Goal: Task Accomplishment & Management: Manage account settings

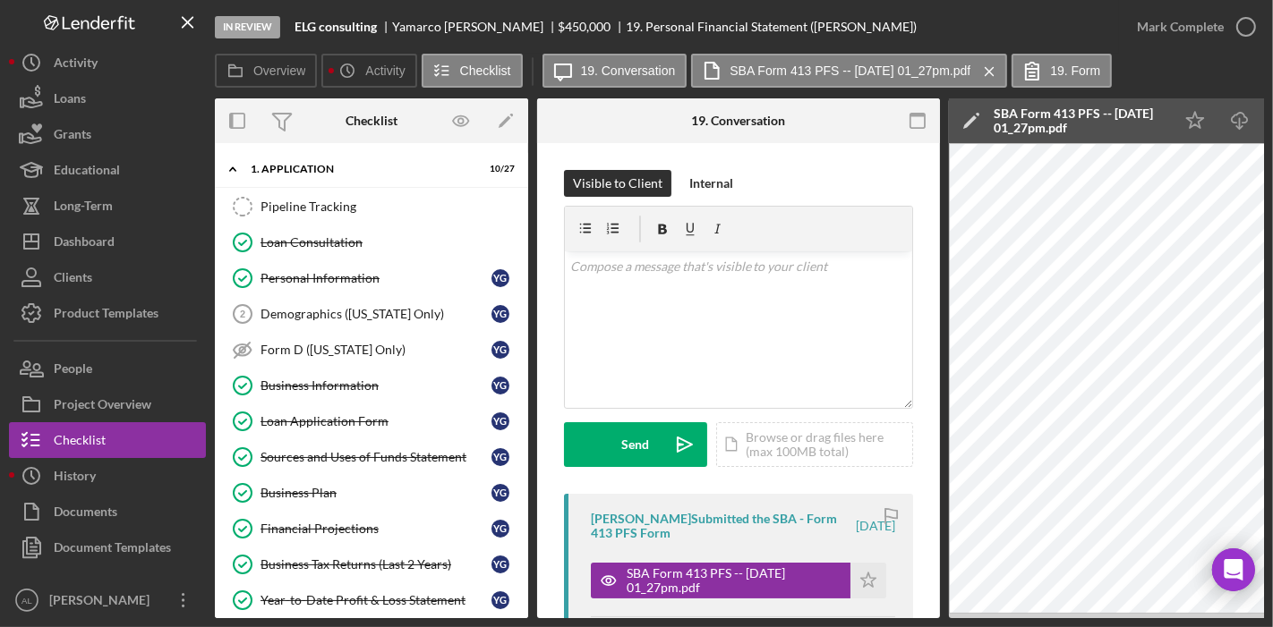
scroll to position [166, 0]
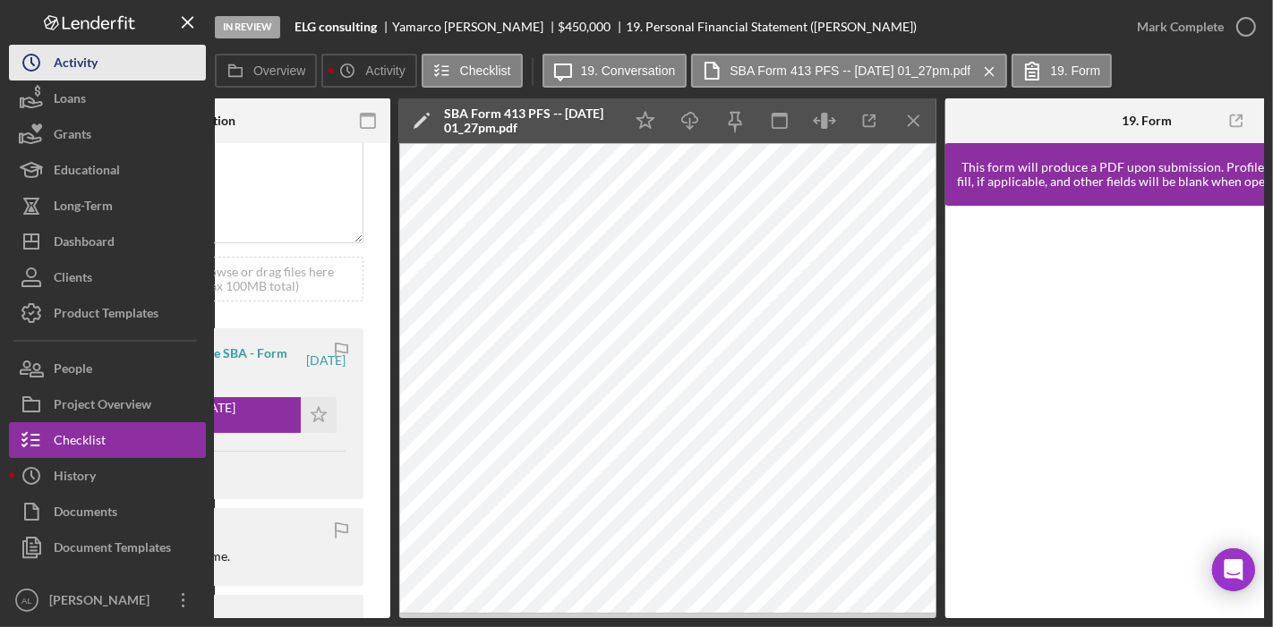
click at [148, 62] on button "Icon/History Activity" at bounding box center [107, 63] width 197 height 36
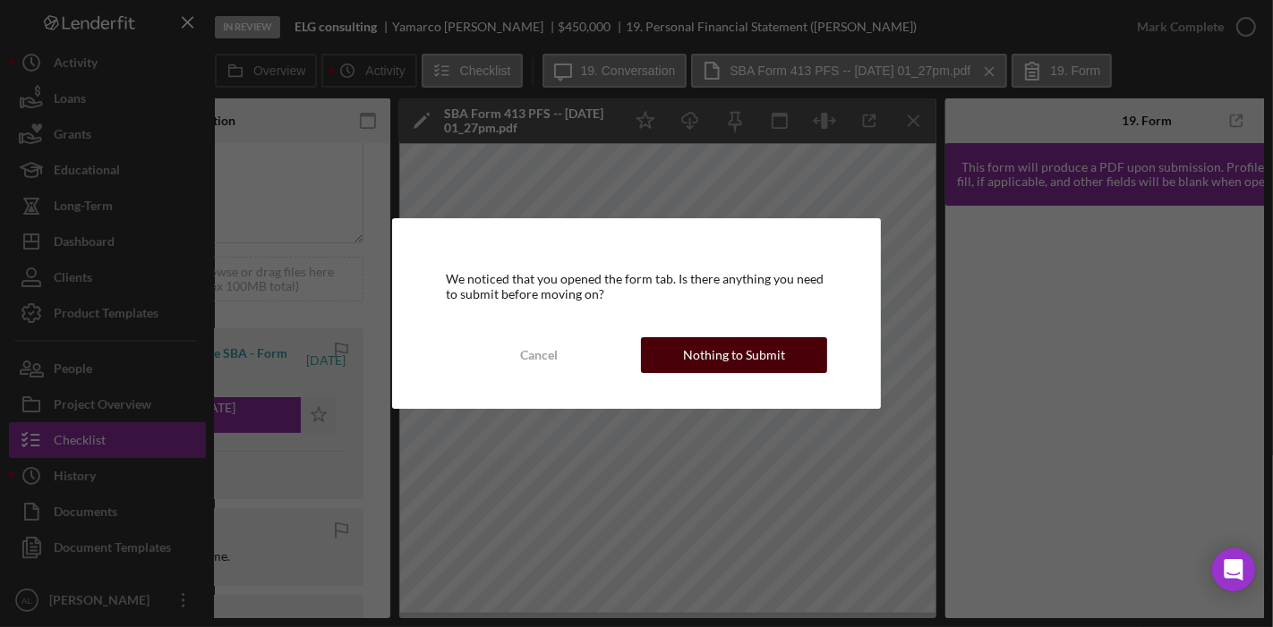
click at [748, 363] on div "Nothing to Submit" at bounding box center [734, 355] width 102 height 36
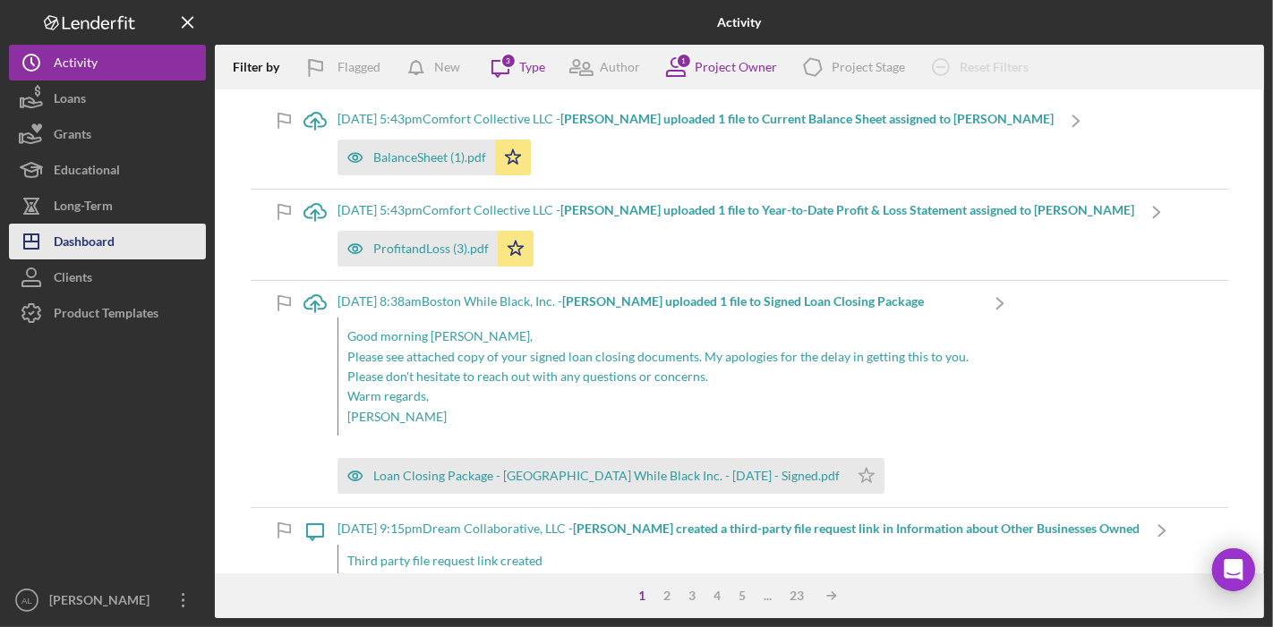
click at [88, 239] on div "Dashboard" at bounding box center [84, 244] width 61 height 40
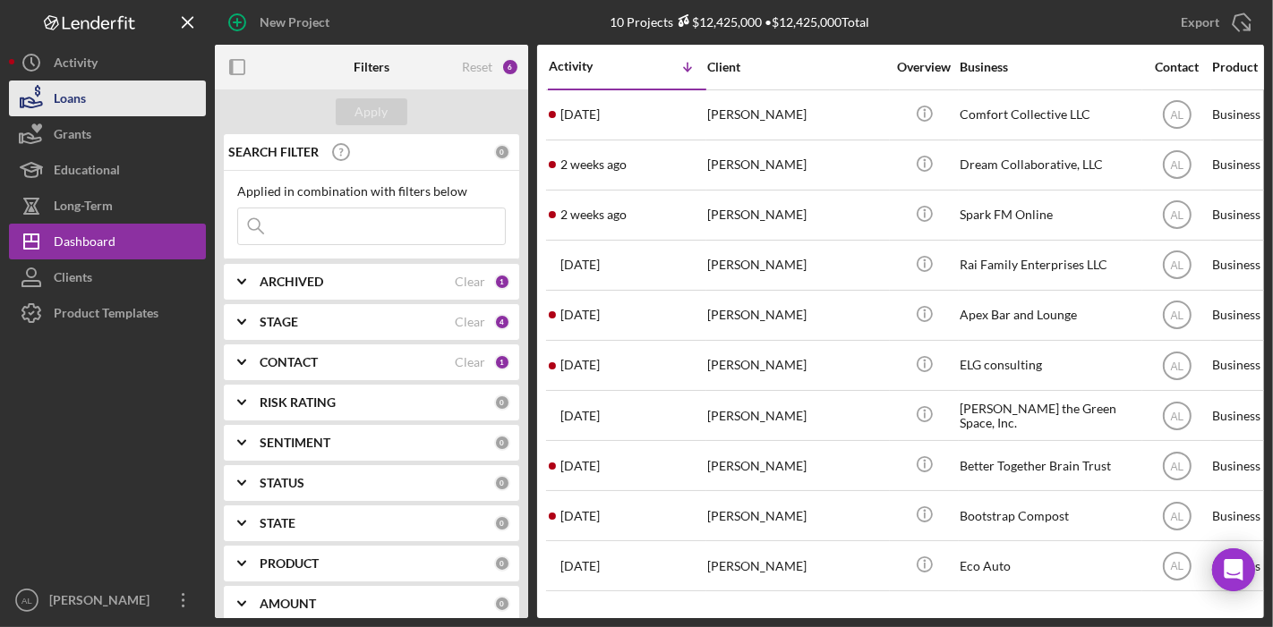
click at [72, 93] on div "Loans" at bounding box center [70, 101] width 32 height 40
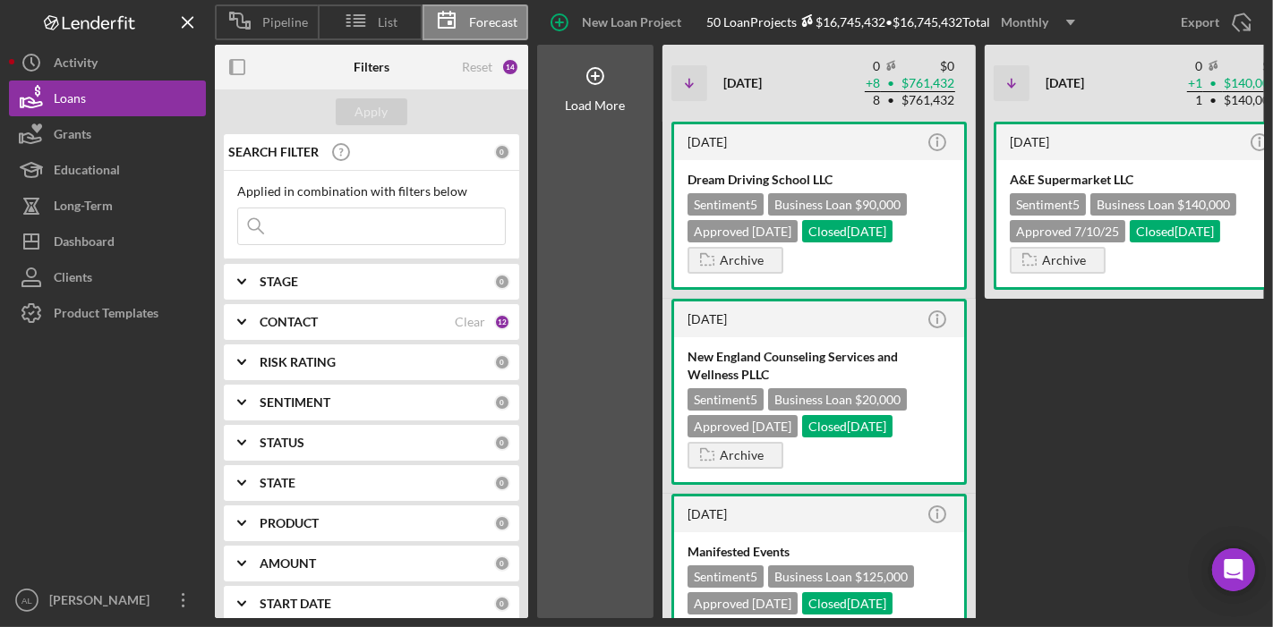
click at [1135, 374] on div "[DATE] Icon/Info A&E Supermarket LLC Sentiment 5 Business Loan $140,000 Approve…" at bounding box center [1140, 370] width 313 height 497
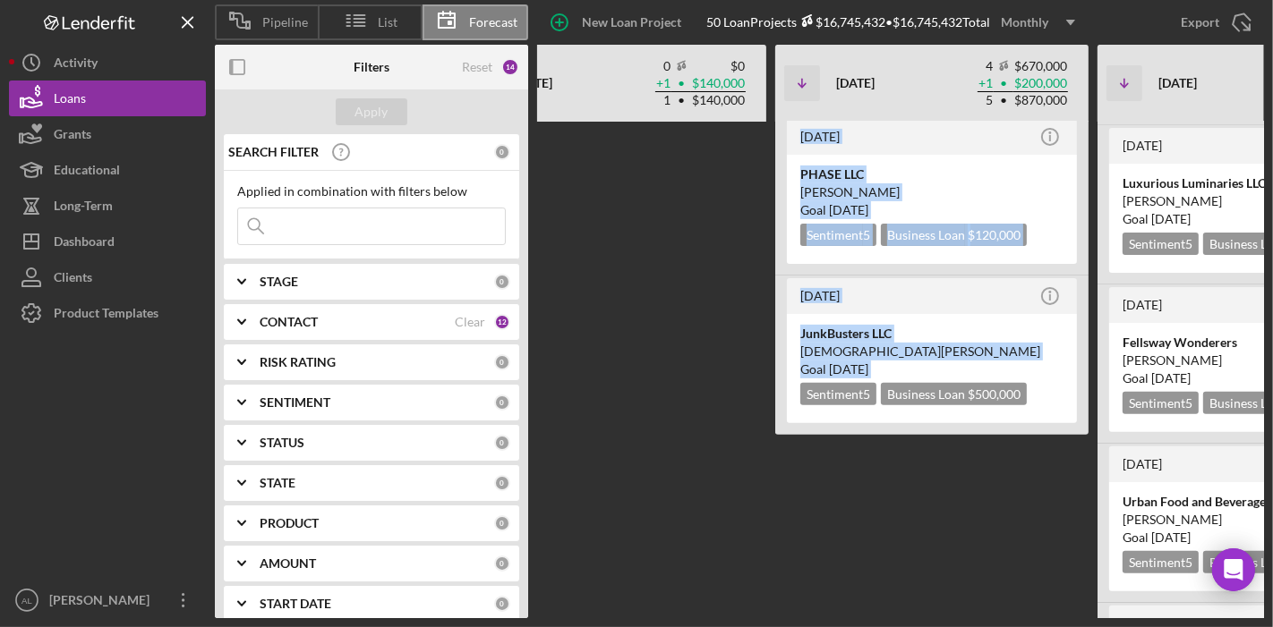
scroll to position [558, 0]
drag, startPoint x: 677, startPoint y: 431, endPoint x: 777, endPoint y: 589, distance: 186.2
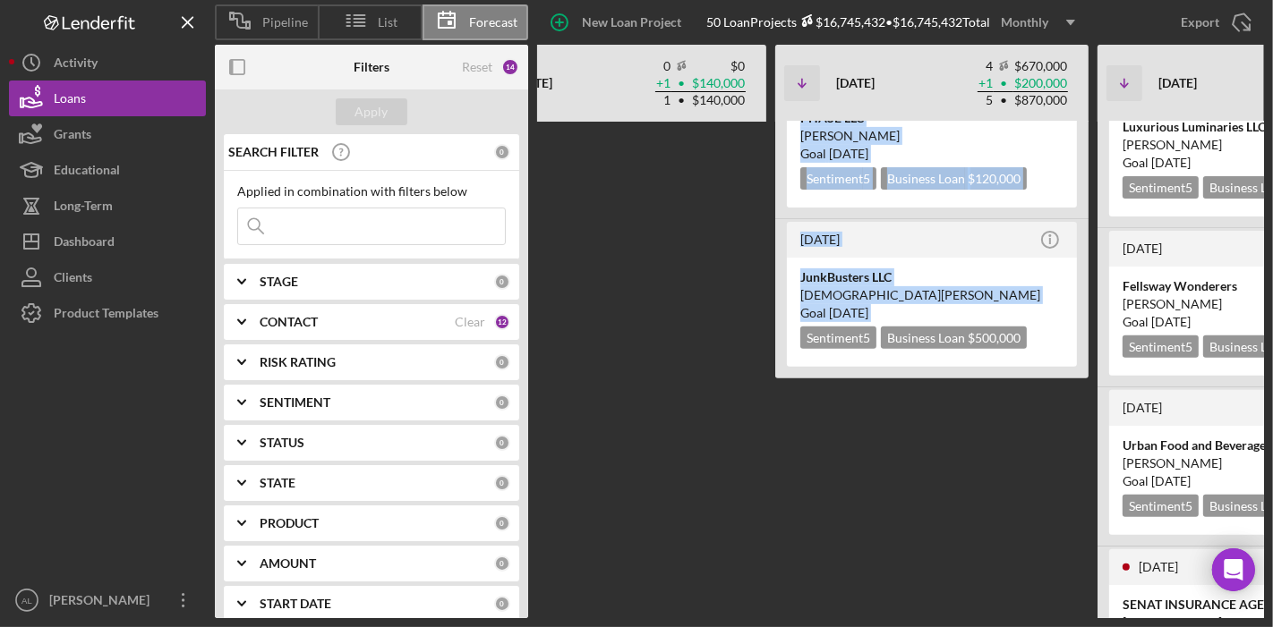
click at [777, 589] on div "[DATE] Icon/Info Dream Driving School LLC Sentiment 5 Business Loan $90,000 App…" at bounding box center [1149, 370] width 2036 height 497
click at [708, 379] on div "[DATE] Icon/Info Dream Driving School LLC Sentiment 5 Business Loan $90,000 App…" at bounding box center [1149, 370] width 2036 height 497
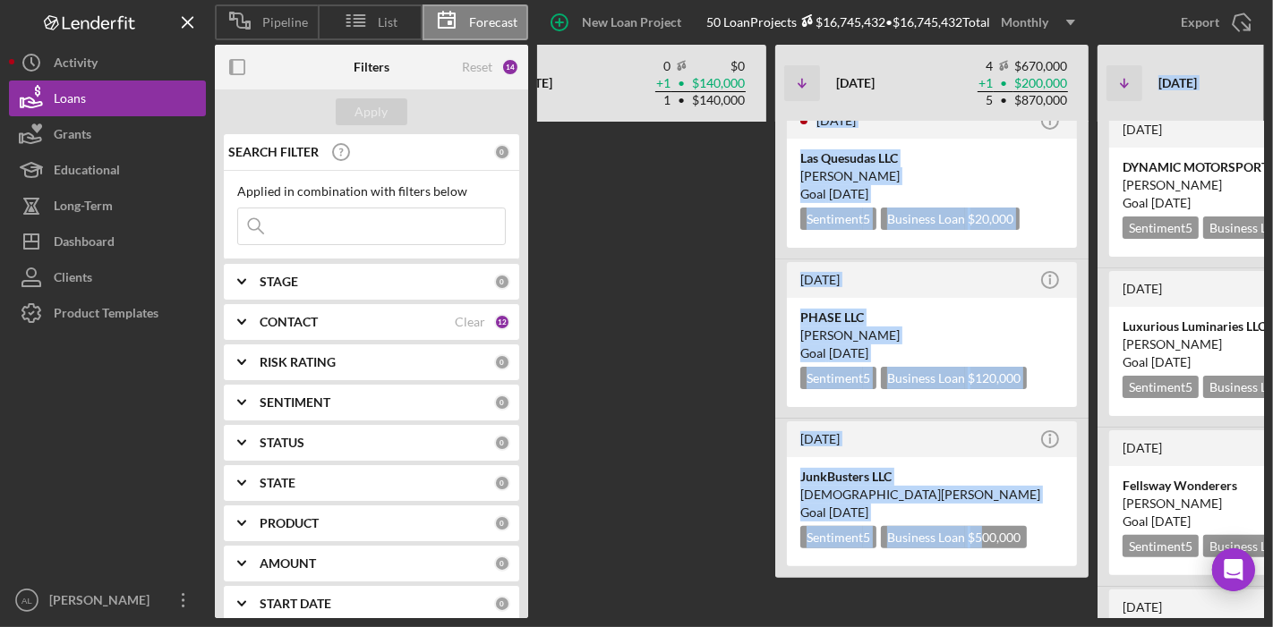
scroll to position [267, 0]
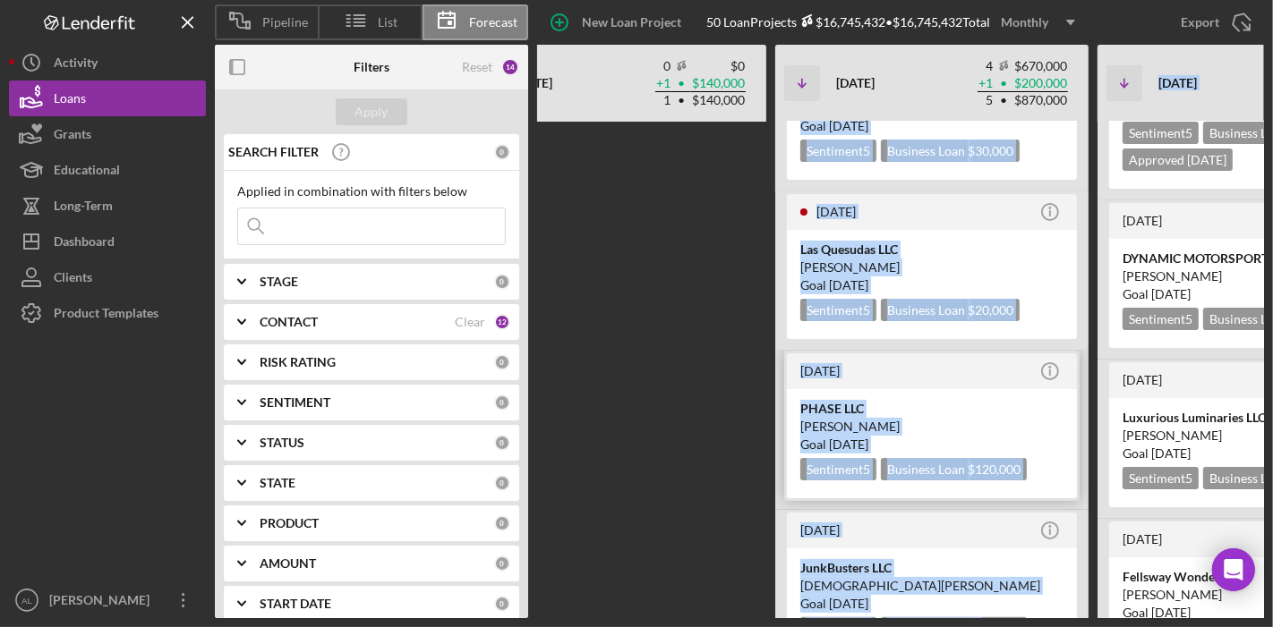
drag, startPoint x: 984, startPoint y: 413, endPoint x: 969, endPoint y: 399, distance: 20.3
click at [969, 399] on div "[DATE] Icon/Info Dream Driving School LLC Sentiment 5 Business Loan $90,000 App…" at bounding box center [1149, 370] width 2036 height 497
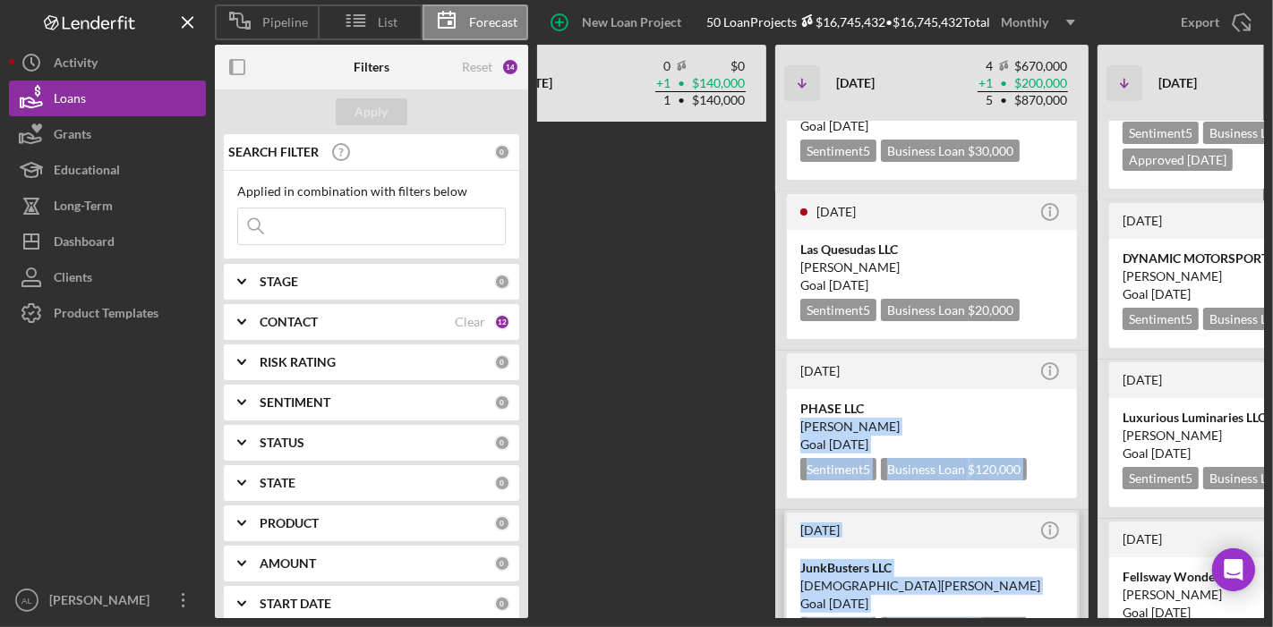
click at [937, 566] on div "JunkBusters LLC" at bounding box center [931, 568] width 263 height 18
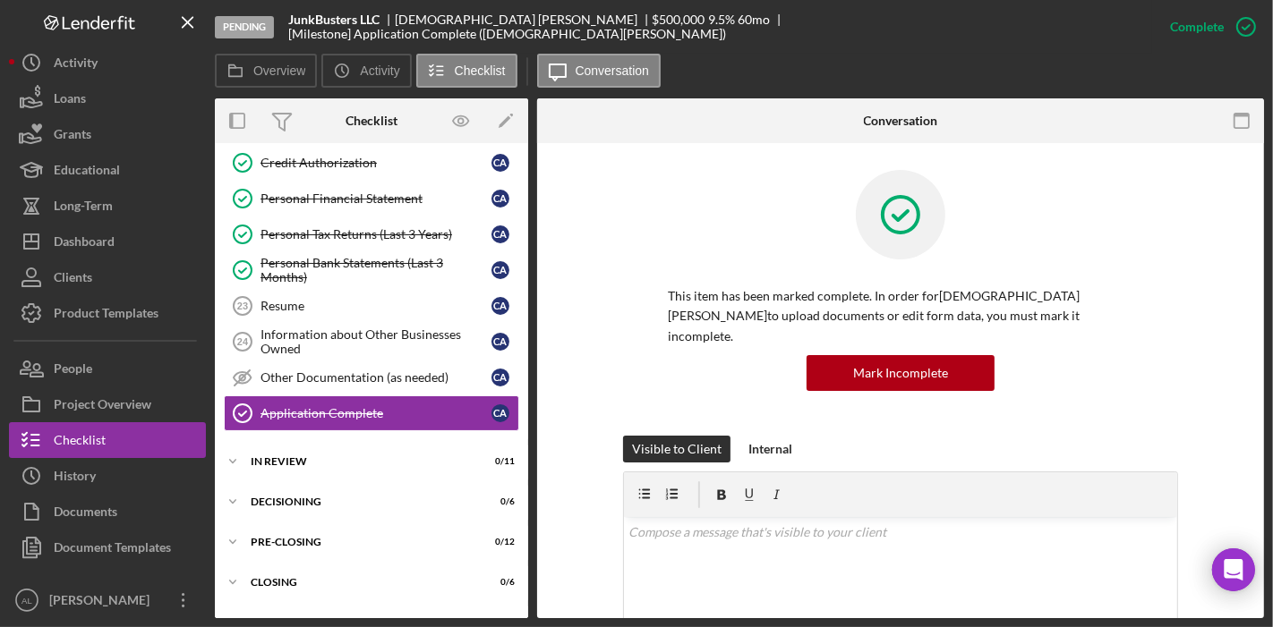
scroll to position [882, 0]
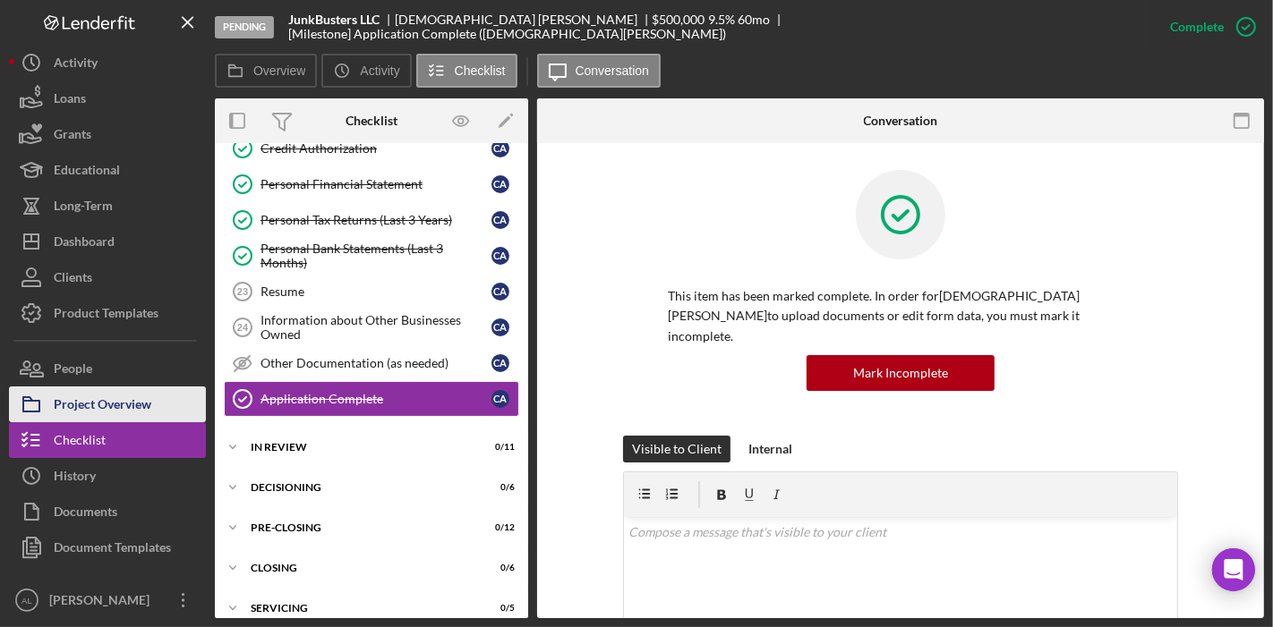
click at [163, 398] on button "Project Overview" at bounding box center [107, 405] width 197 height 36
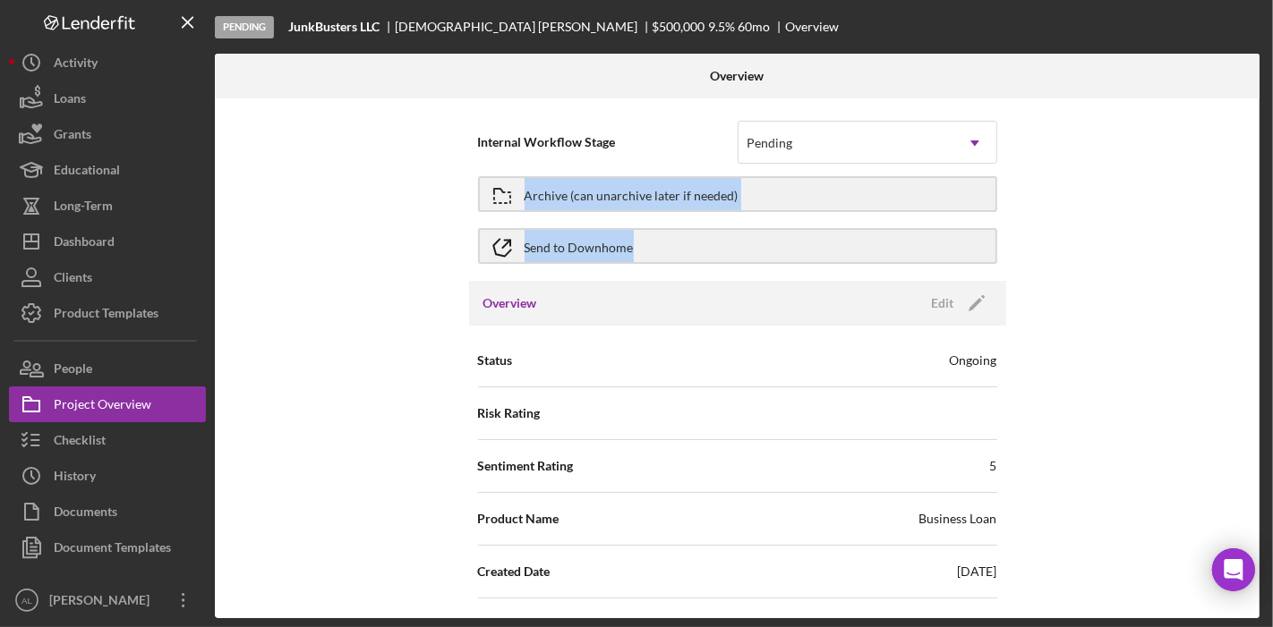
drag, startPoint x: 1253, startPoint y: 130, endPoint x: 1270, endPoint y: 234, distance: 105.2
click at [1270, 234] on div "Pending JunkBusters LLC [DEMOGRAPHIC_DATA][PERSON_NAME] $500,000 $500,000 9.5 %…" at bounding box center [636, 313] width 1273 height 627
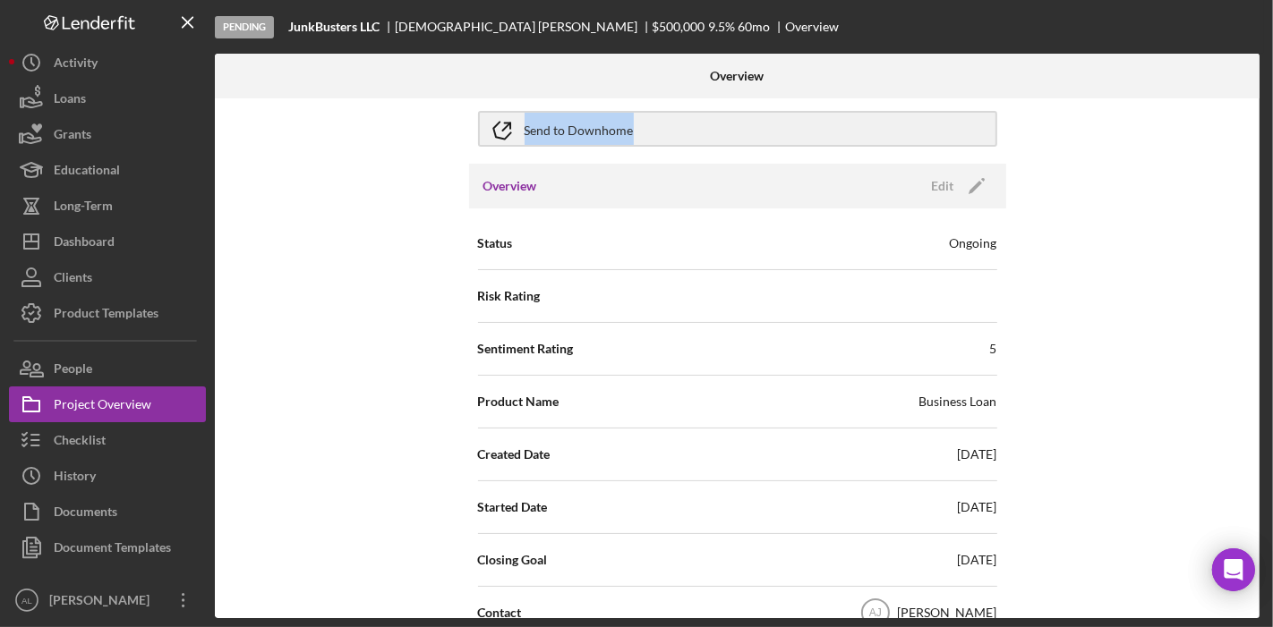
scroll to position [122, 0]
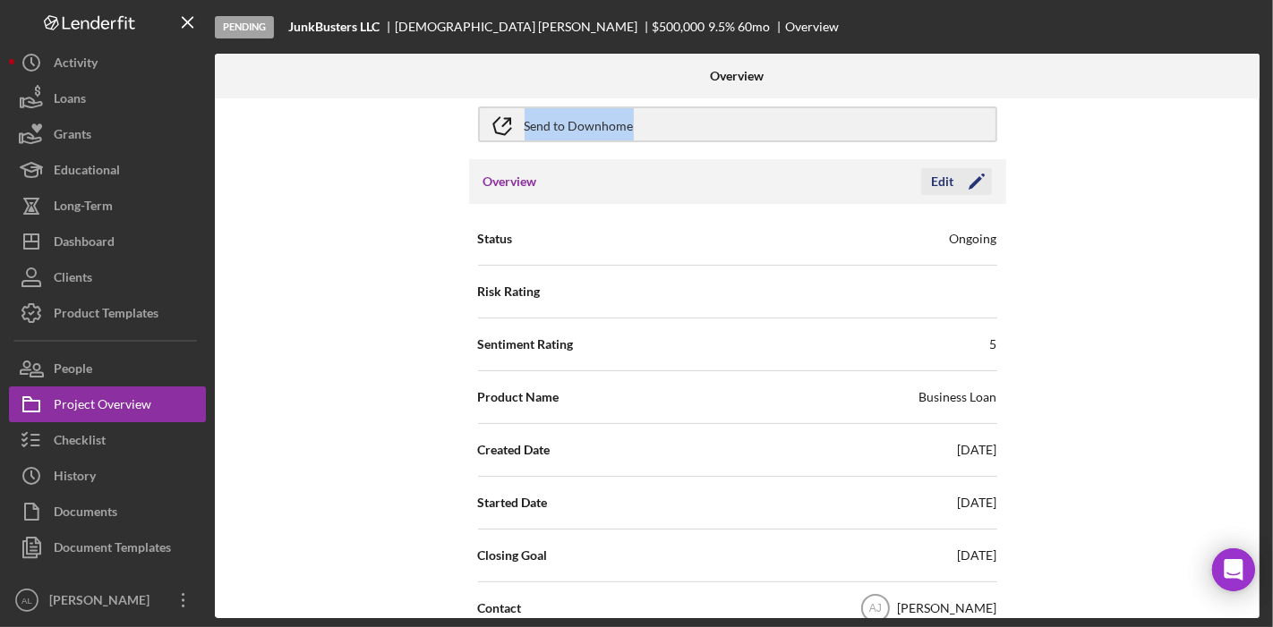
click at [968, 186] on polygon "button" at bounding box center [974, 182] width 13 height 13
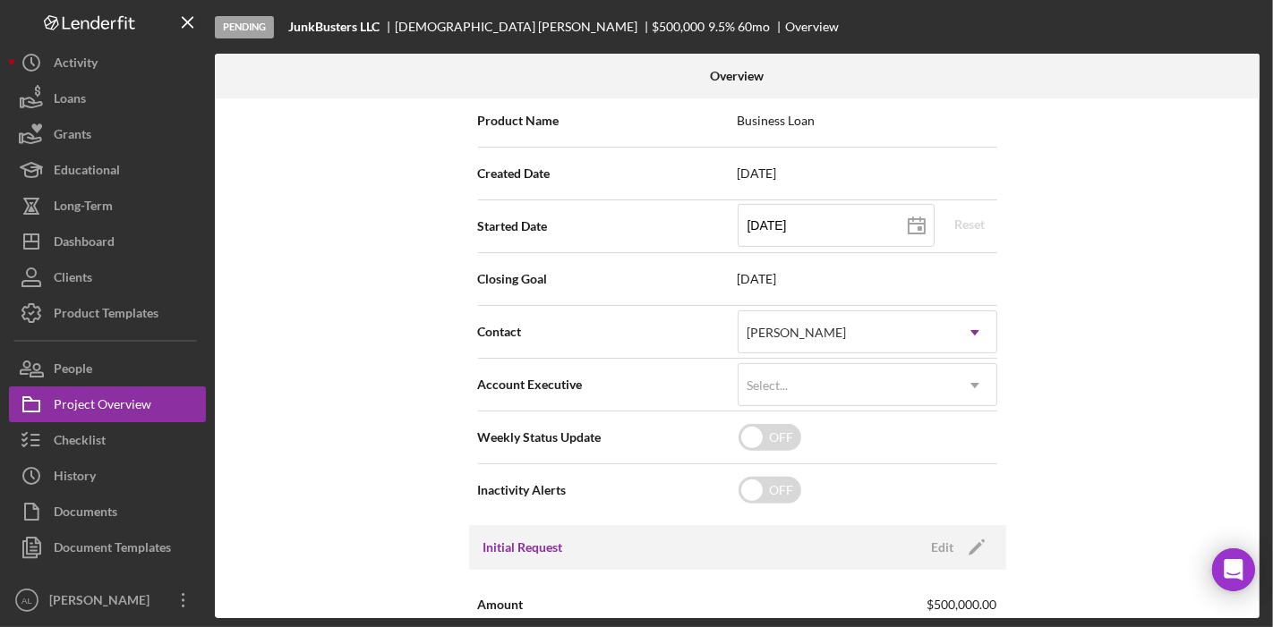
scroll to position [413, 0]
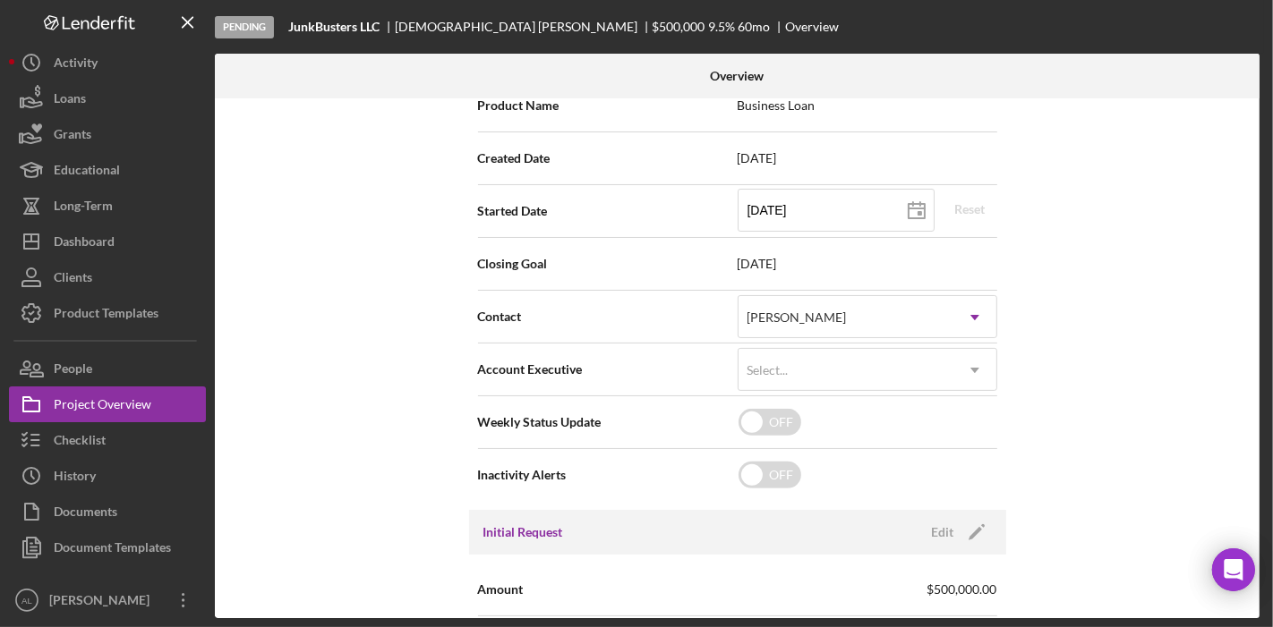
click at [795, 261] on span "[DATE]" at bounding box center [867, 264] width 260 height 14
